Goal: Browse casually

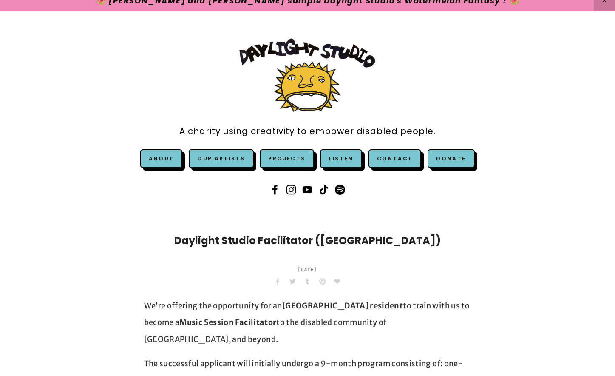
scroll to position [11, 0]
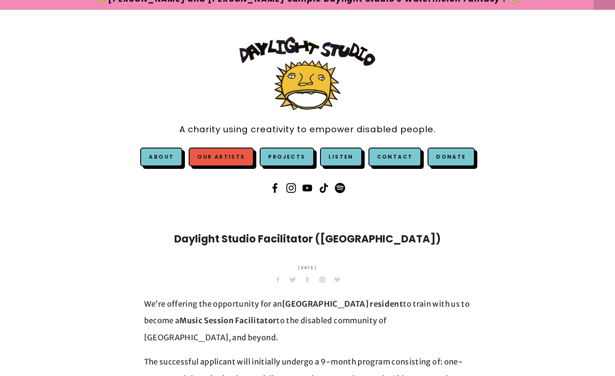
click at [239, 158] on link "Our Artists" at bounding box center [221, 157] width 65 height 19
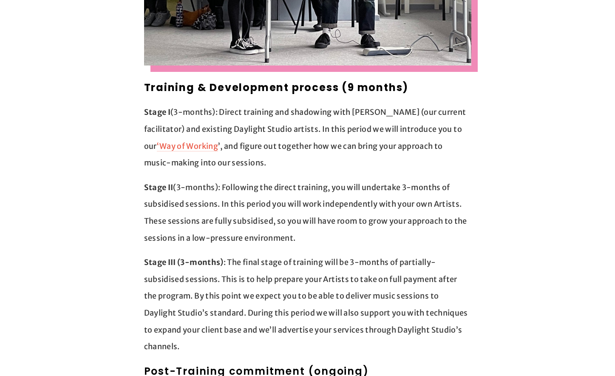
scroll to position [679, 0]
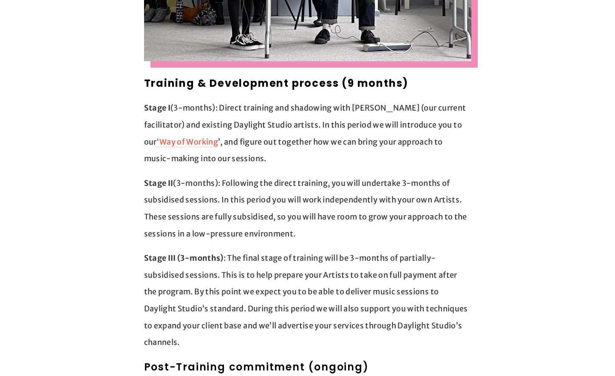
click at [244, 250] on p "Stage III (3-months) : The final stage of training will be 3-months of partiall…" at bounding box center [307, 300] width 327 height 101
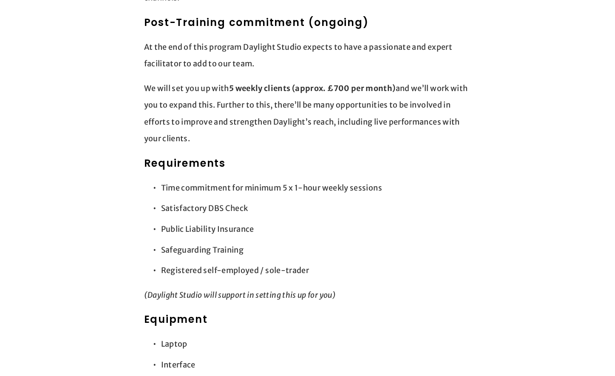
scroll to position [1042, 0]
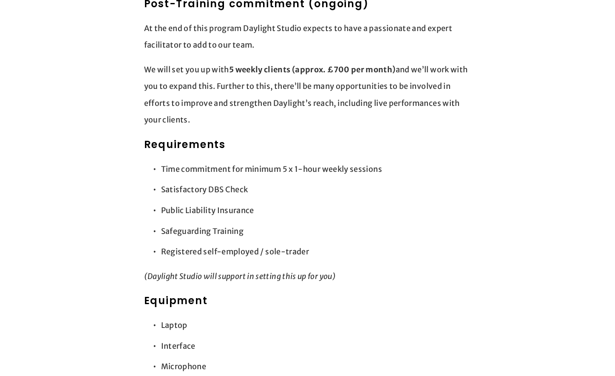
click at [286, 243] on p "Registered self-employed / sole-trader" at bounding box center [316, 251] width 310 height 17
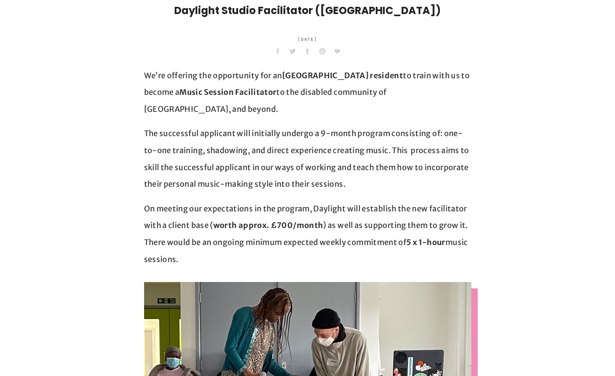
scroll to position [0, 0]
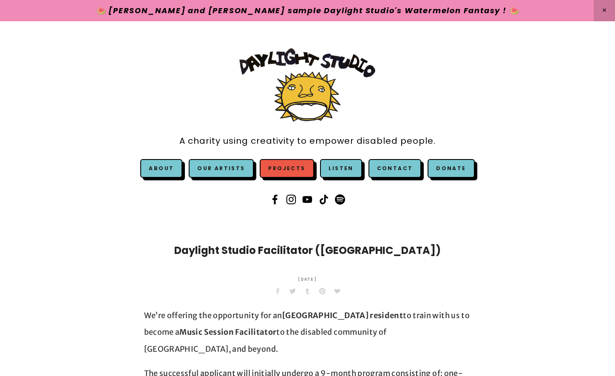
click at [270, 169] on link "Projects" at bounding box center [287, 168] width 54 height 19
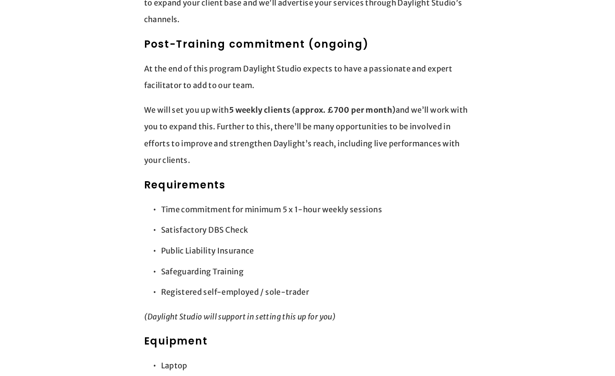
scroll to position [1334, 0]
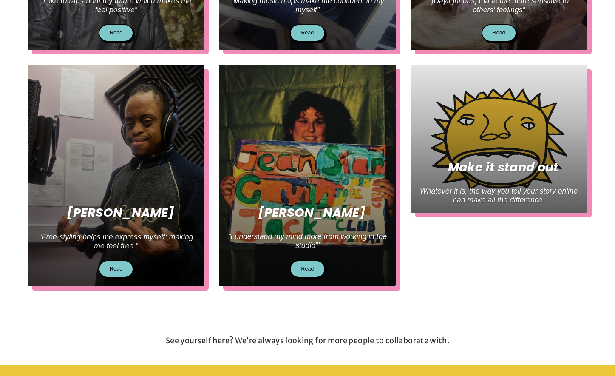
scroll to position [442, 0]
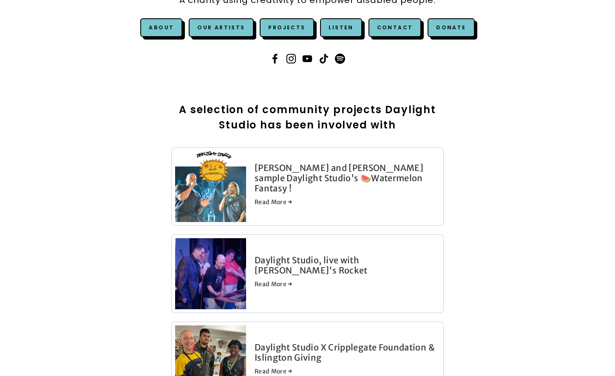
scroll to position [143, 0]
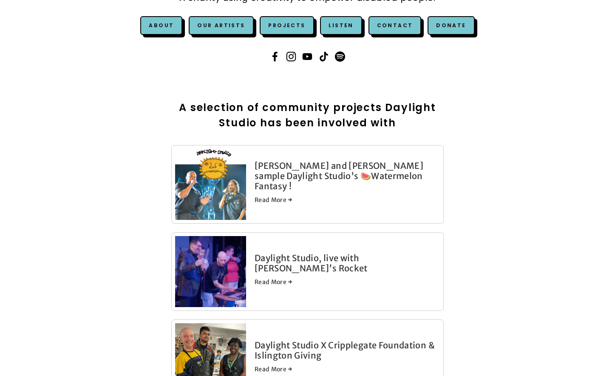
click at [358, 170] on link "[PERSON_NAME] and [PERSON_NAME] sample Daylight Studio's 🍉Watermelon Fantasy !" at bounding box center [339, 175] width 169 height 31
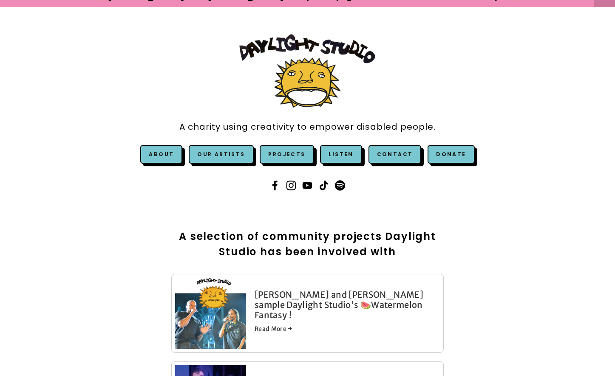
scroll to position [9, 0]
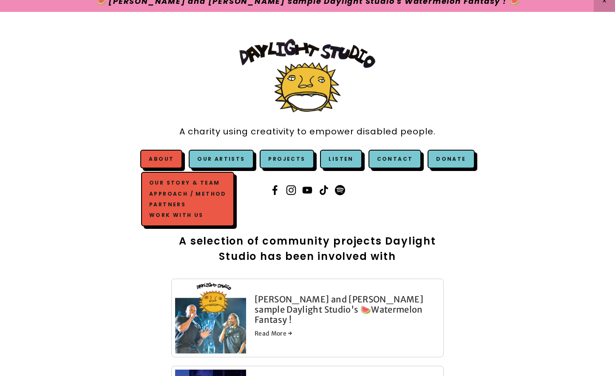
click at [156, 162] on span "About Our Story & Team Approach / Method Partners Work with us" at bounding box center [161, 159] width 42 height 19
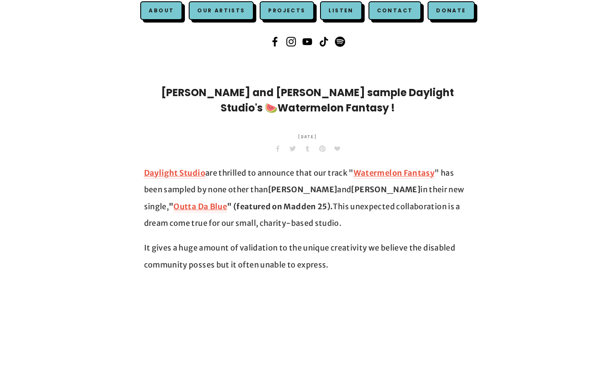
scroll to position [162, 0]
